Goal: Information Seeking & Learning: Understand process/instructions

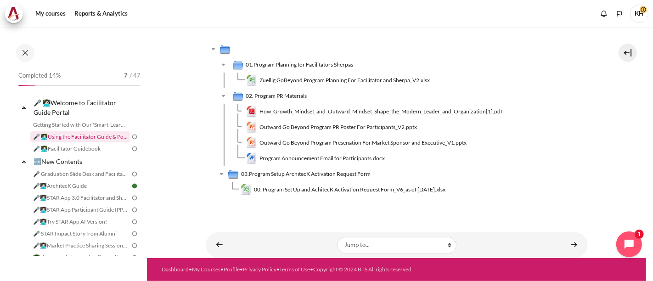
click at [86, 138] on link "🎤 👩🏻‍💻Using the Facilitator Guide & Portal" at bounding box center [80, 136] width 100 height 11
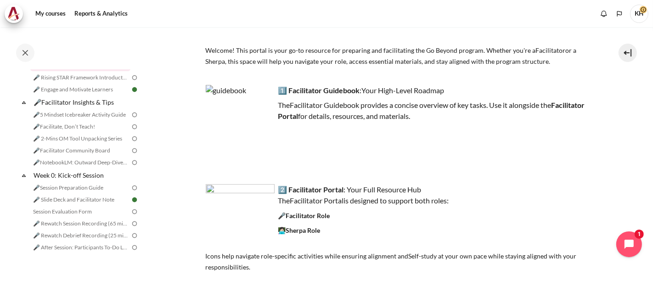
scroll to position [255, 0]
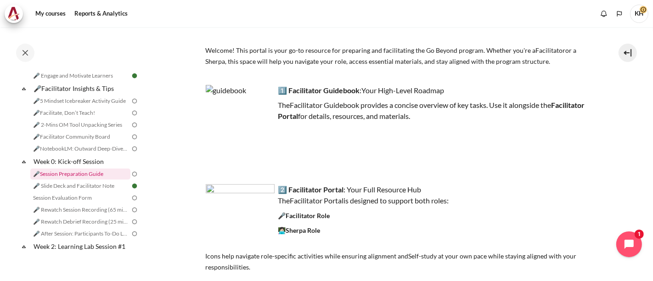
click at [89, 180] on link "🎤Session Preparation Guide" at bounding box center [80, 174] width 100 height 11
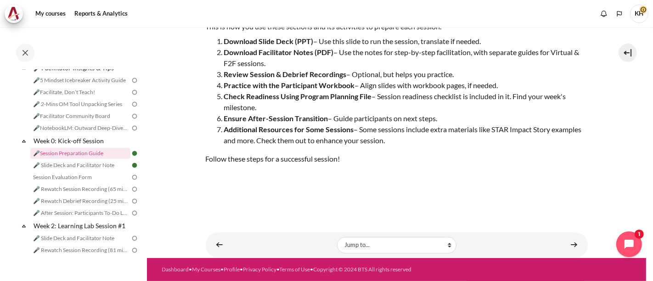
scroll to position [119, 0]
click at [74, 171] on link "🎤 Slide Deck and Facilitator Note" at bounding box center [80, 165] width 100 height 11
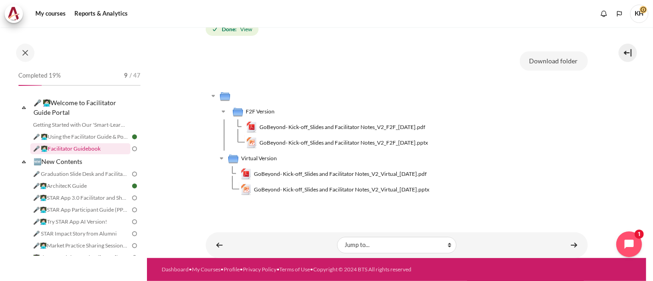
click at [102, 149] on link "🎤 👩🏻‍💻Facilitator Guidebook" at bounding box center [80, 148] width 100 height 11
